Goal: Task Accomplishment & Management: Manage account settings

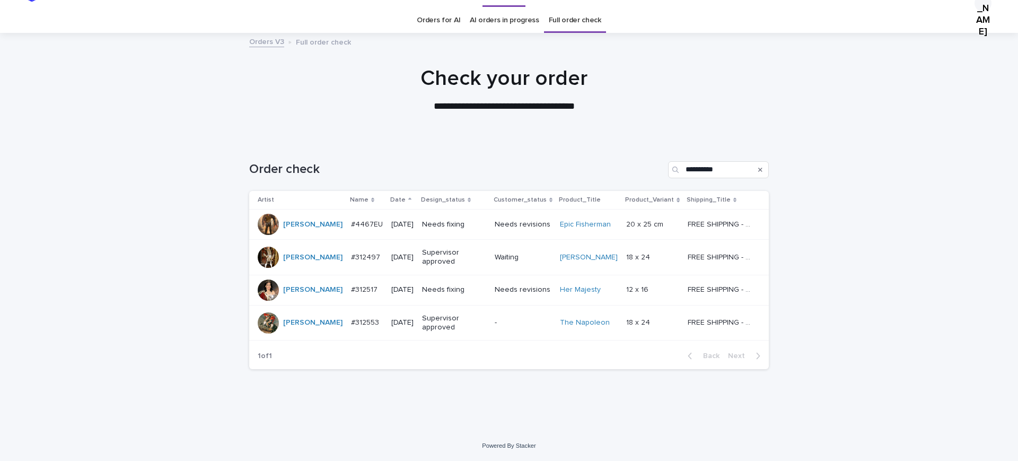
scroll to position [66, 0]
click at [351, 218] on p "#4467EU" at bounding box center [368, 223] width 34 height 11
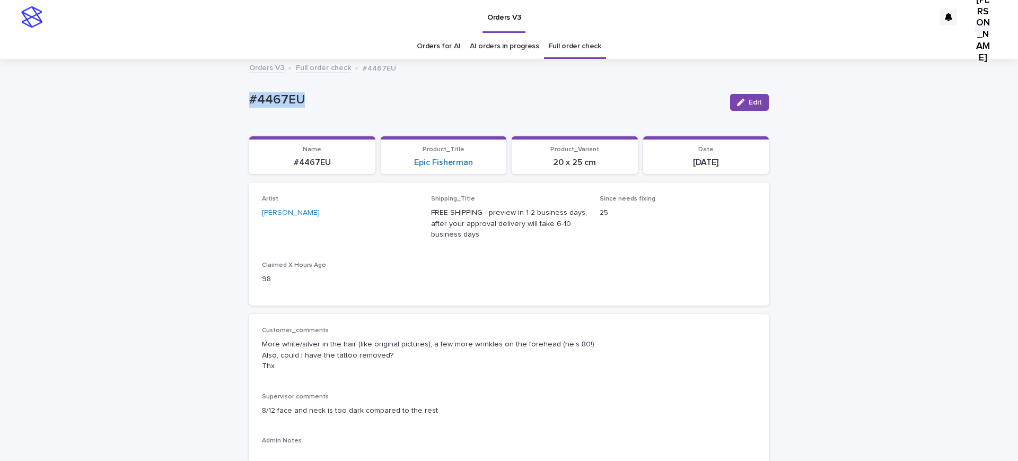
copy p "#4467EU"
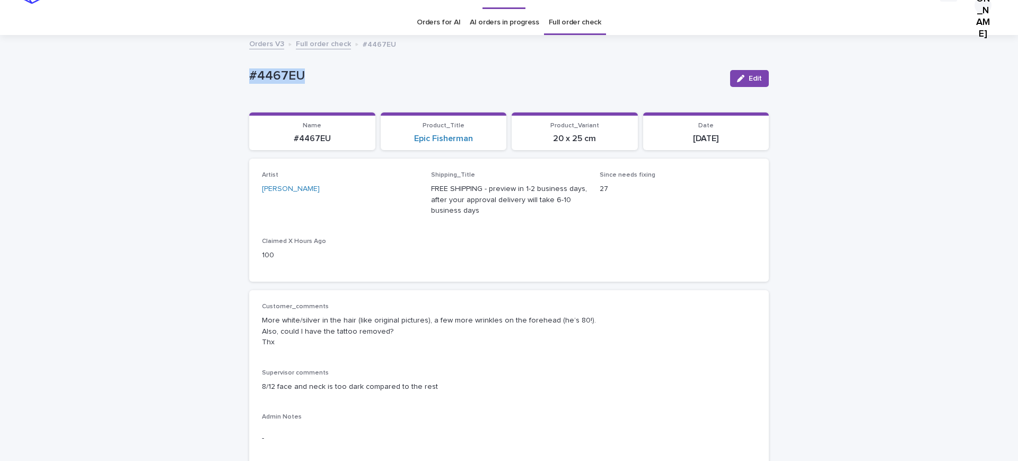
scroll to position [199, 0]
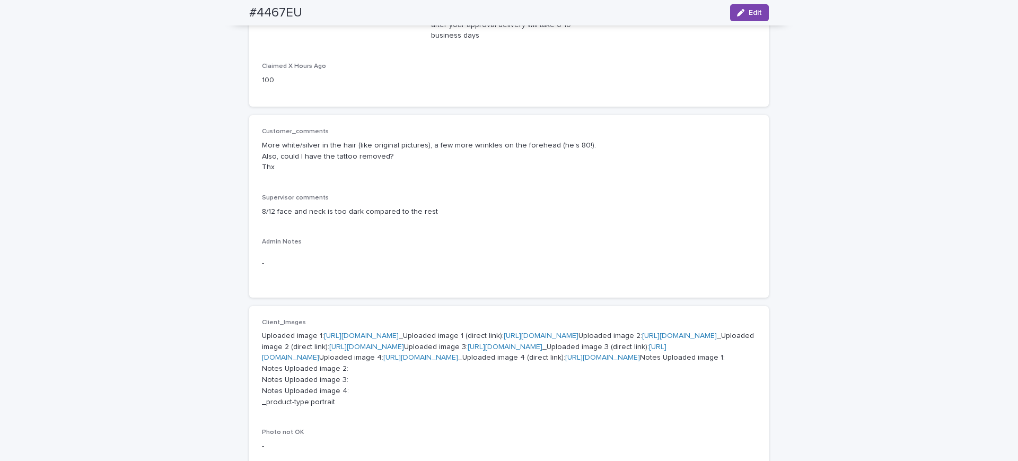
drag, startPoint x: 754, startPoint y: 12, endPoint x: 371, endPoint y: 205, distance: 429.0
click at [754, 13] on span "Edit" at bounding box center [755, 12] width 13 height 7
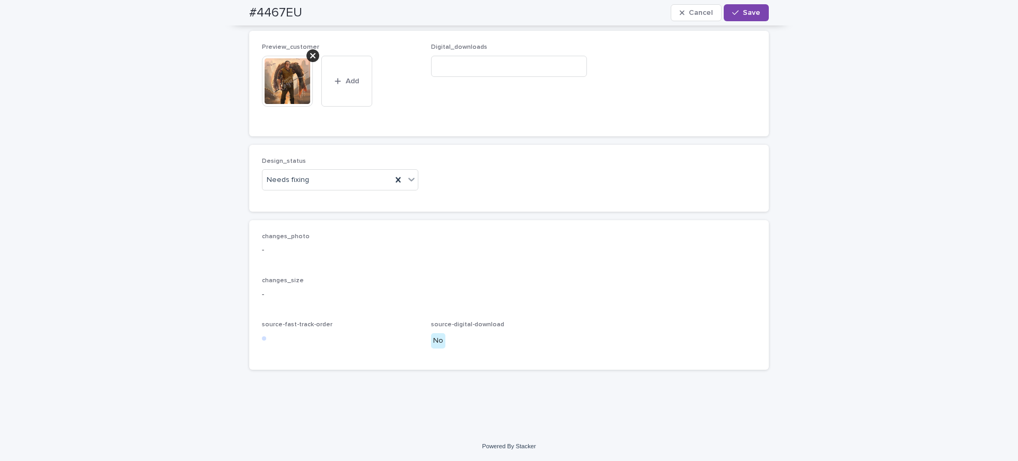
scroll to position [1193, 0]
click at [313, 49] on div at bounding box center [312, 55] width 13 height 13
click at [293, 99] on span "Add" at bounding box center [292, 102] width 13 height 7
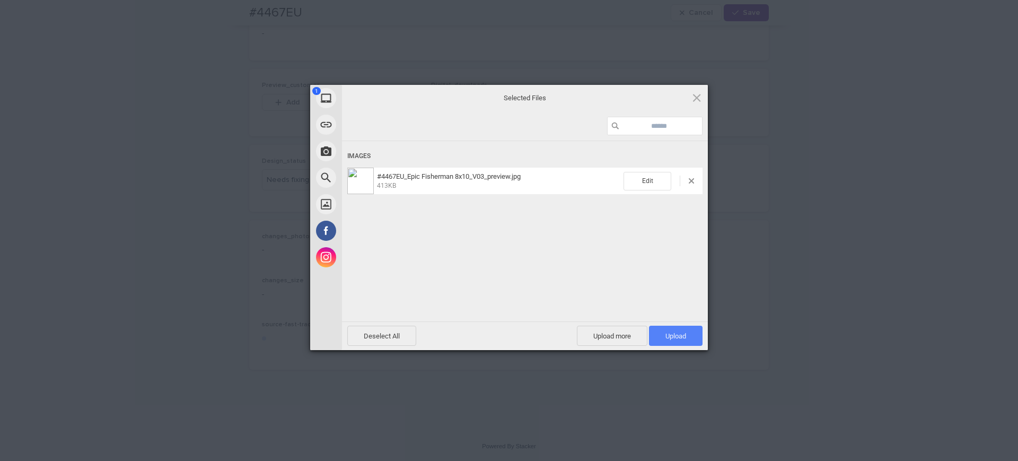
click at [667, 338] on span "Upload 1" at bounding box center [675, 336] width 21 height 8
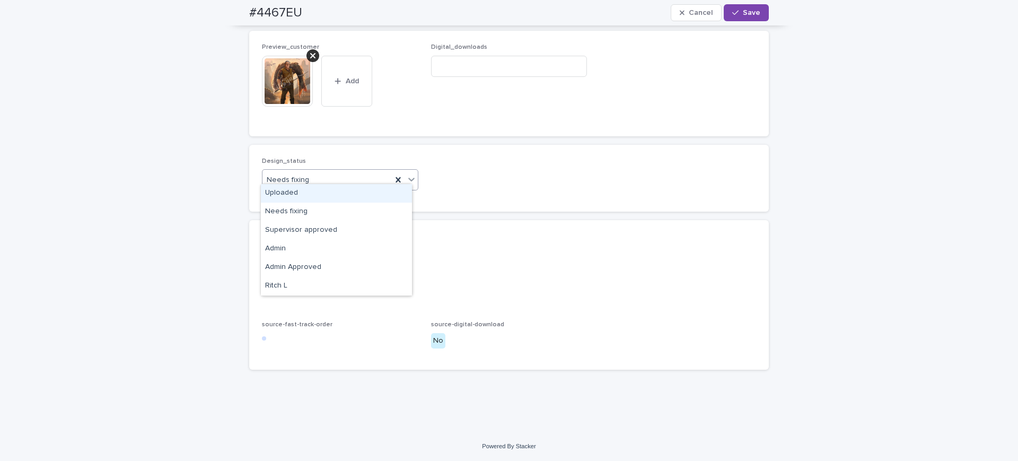
click at [311, 176] on input "text" at bounding box center [310, 180] width 1 height 9
click at [299, 192] on div "Uploaded" at bounding box center [336, 193] width 151 height 19
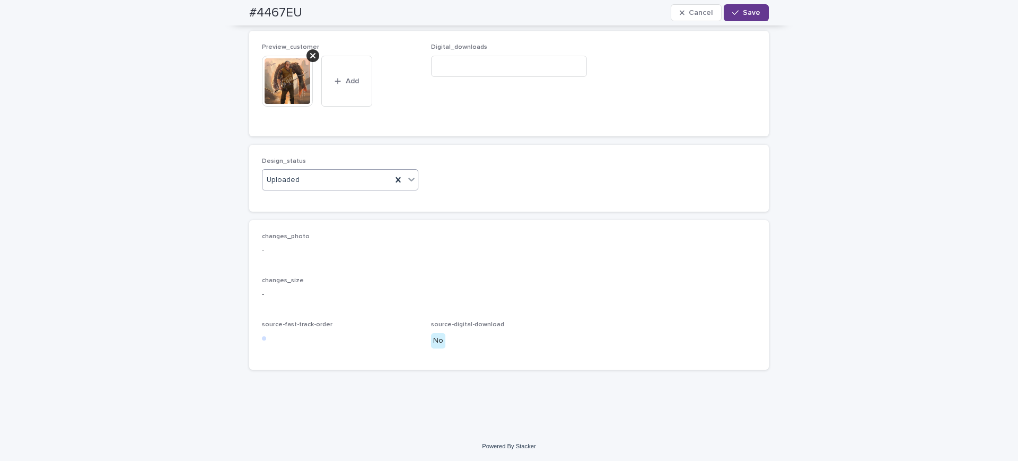
click at [743, 13] on span "Save" at bounding box center [751, 12] width 17 height 7
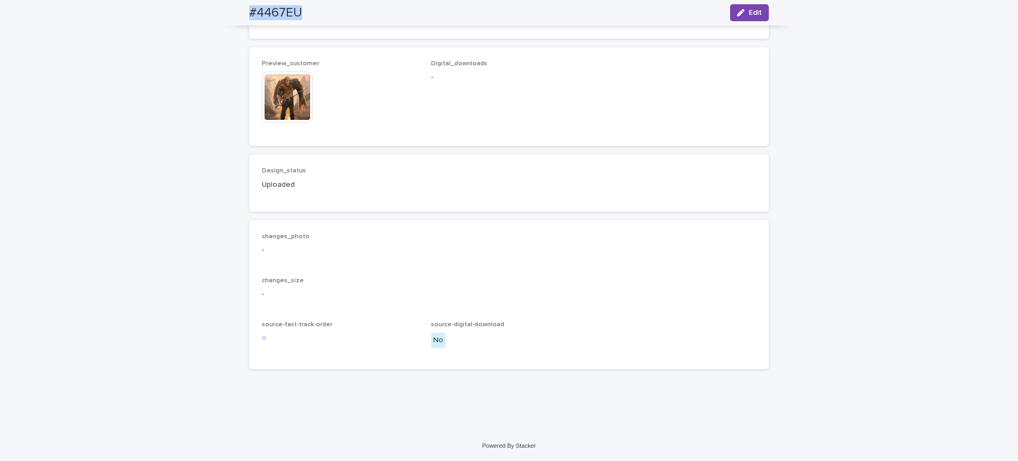
drag, startPoint x: 293, startPoint y: 15, endPoint x: 223, endPoint y: 16, distance: 69.5
click at [224, 16] on div "#4467EU Edit" at bounding box center [509, 12] width 571 height 25
copy h2 "#4467EU"
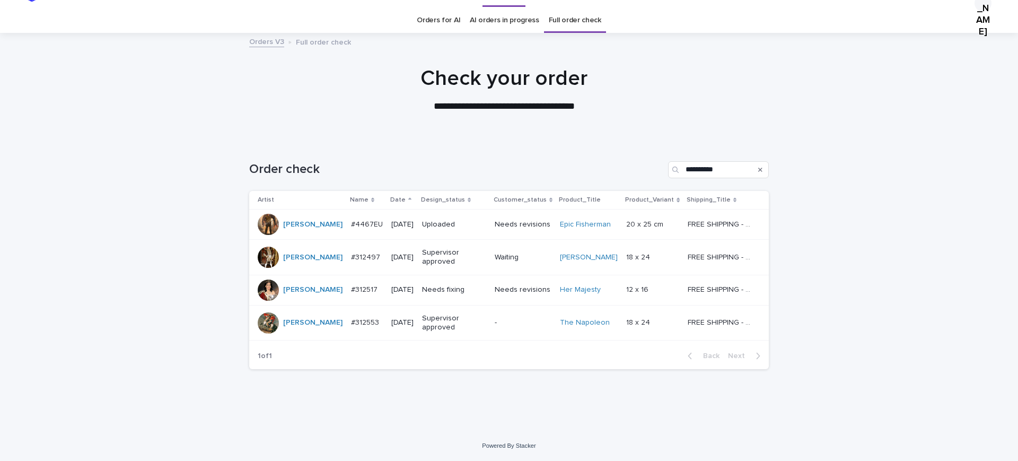
scroll to position [111, 0]
click at [356, 283] on p "#312517" at bounding box center [365, 288] width 29 height 11
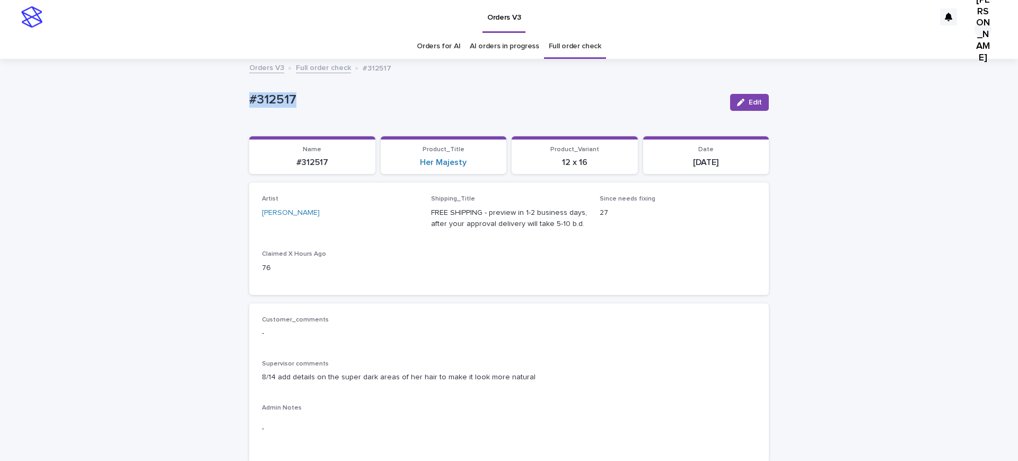
drag, startPoint x: 303, startPoint y: 86, endPoint x: 208, endPoint y: 93, distance: 95.2
drag, startPoint x: 303, startPoint y: 112, endPoint x: 288, endPoint y: 111, distance: 14.4
click at [755, 106] on span "Edit" at bounding box center [755, 102] width 13 height 7
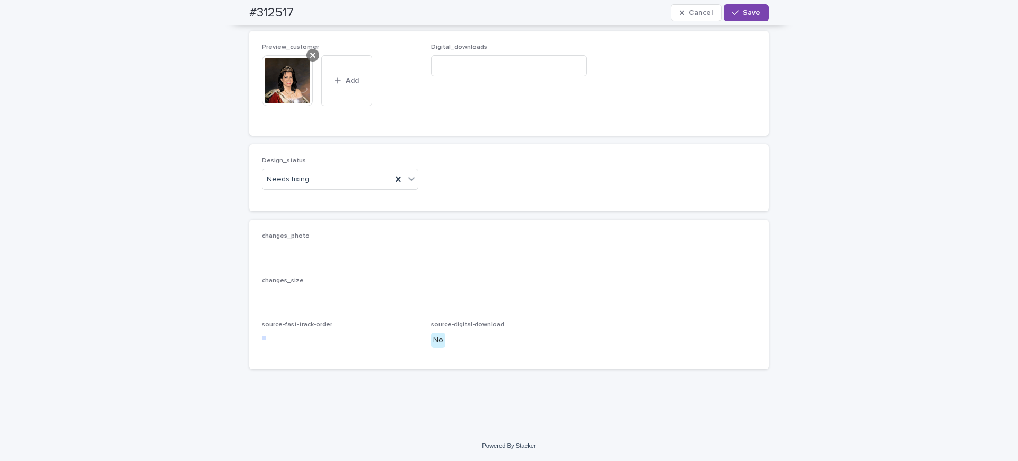
click at [310, 58] on icon at bounding box center [312, 54] width 5 height 5
drag, startPoint x: 277, startPoint y: 251, endPoint x: 282, endPoint y: 249, distance: 5.5
click at [277, 106] on icon "button" at bounding box center [278, 101] width 6 height 7
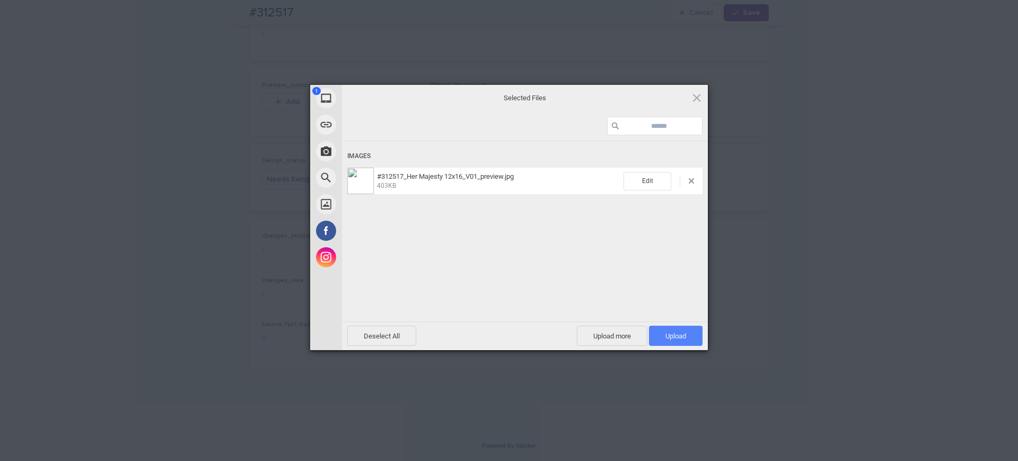
click at [673, 334] on span "Upload 1" at bounding box center [675, 336] width 21 height 8
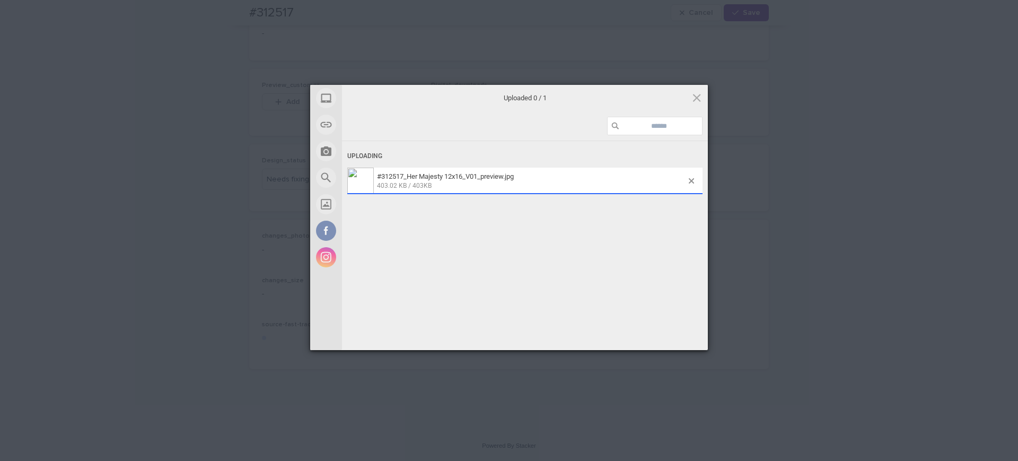
scroll to position [729, 0]
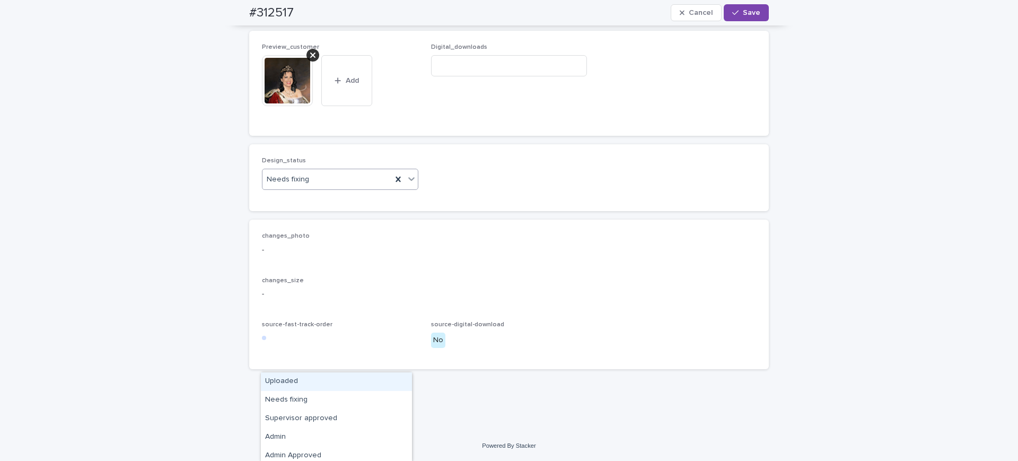
click at [299, 378] on div "Uploaded" at bounding box center [336, 381] width 151 height 19
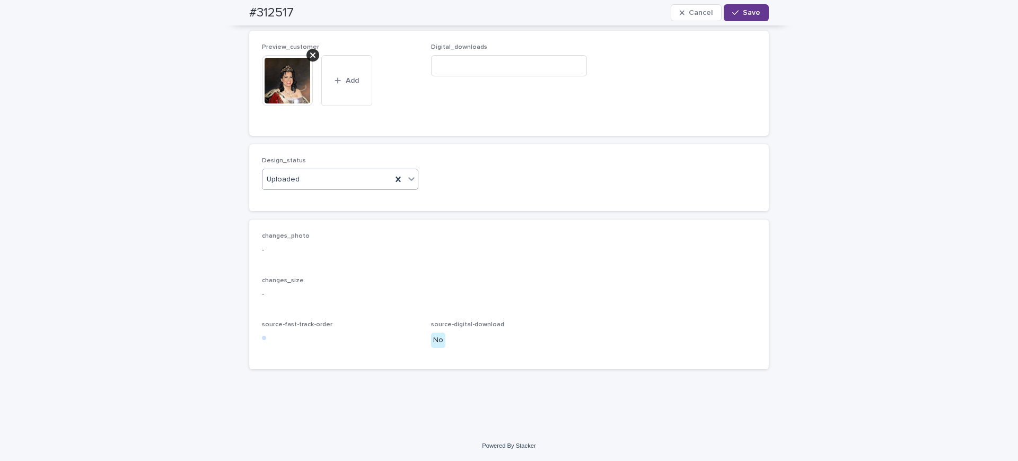
click at [752, 10] on span "Save" at bounding box center [751, 12] width 17 height 7
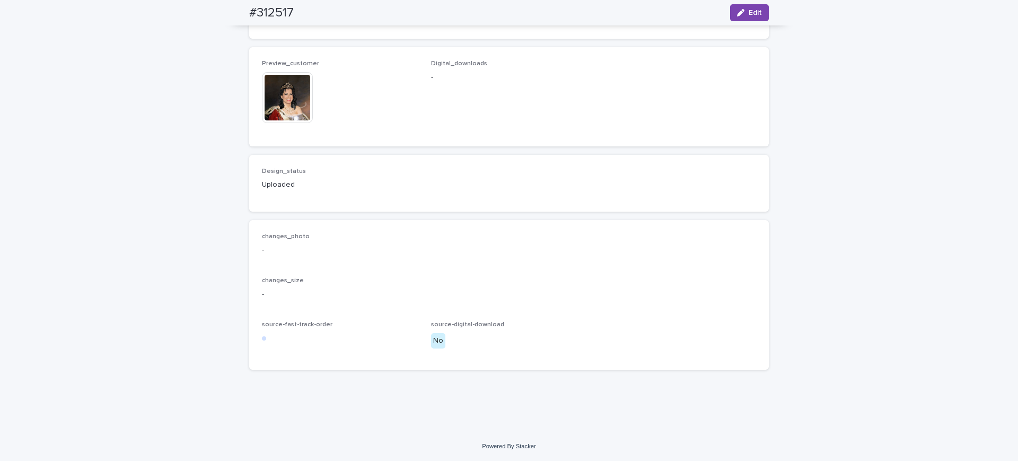
scroll to position [717, 0]
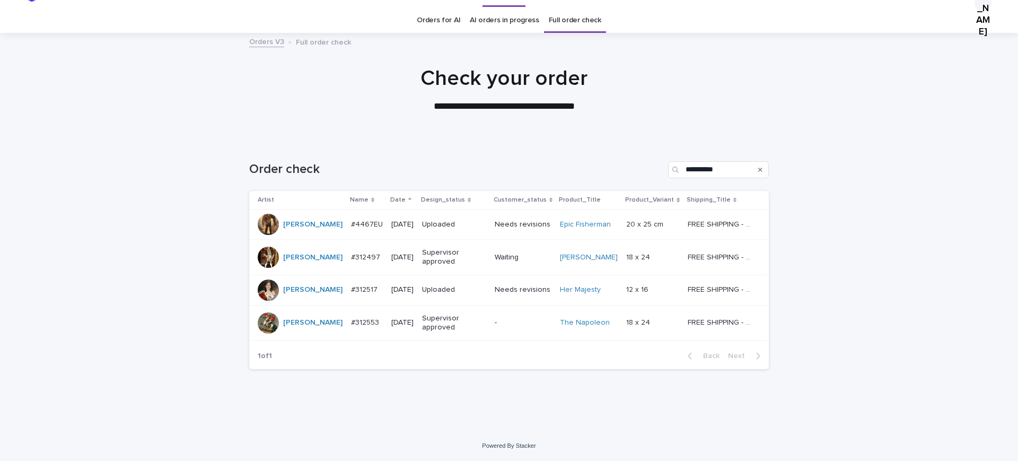
scroll to position [111, 0]
click at [266, 312] on div at bounding box center [268, 322] width 21 height 21
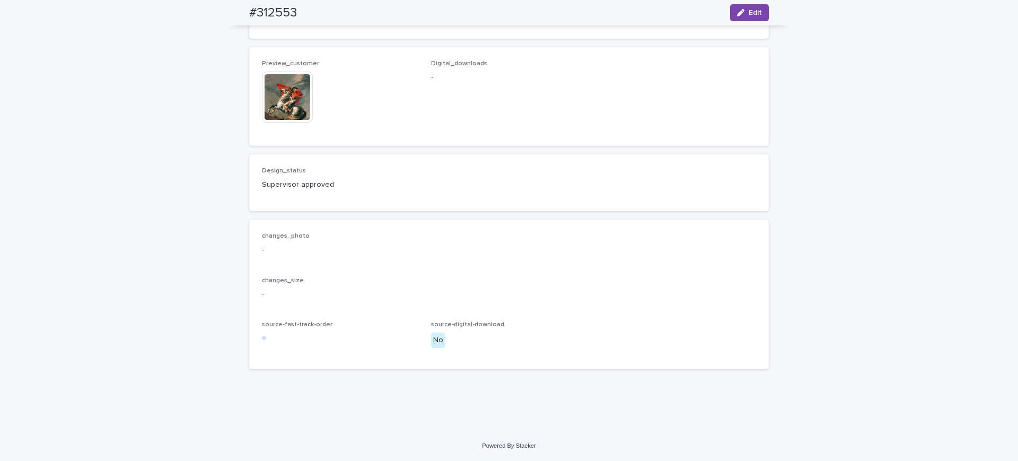
scroll to position [928, 0]
click at [286, 122] on img at bounding box center [287, 97] width 51 height 51
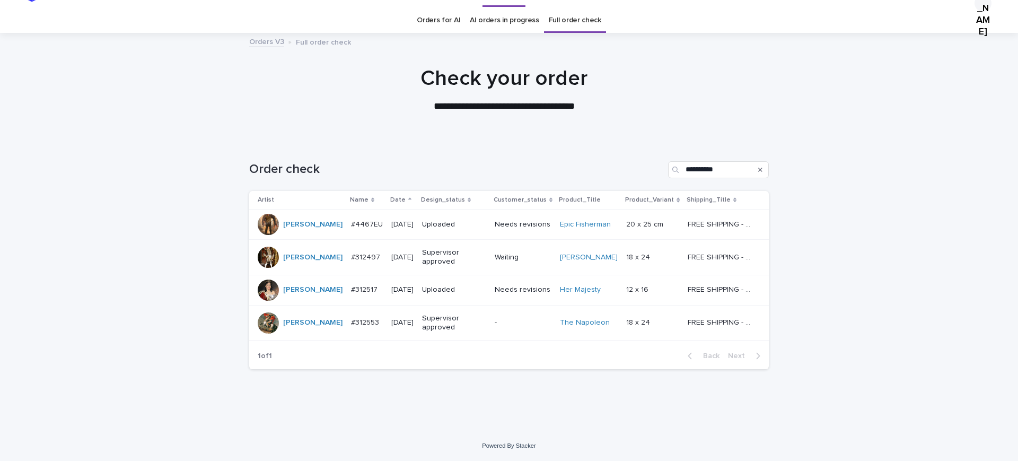
scroll to position [34, 0]
